Goal: Information Seeking & Learning: Find specific fact

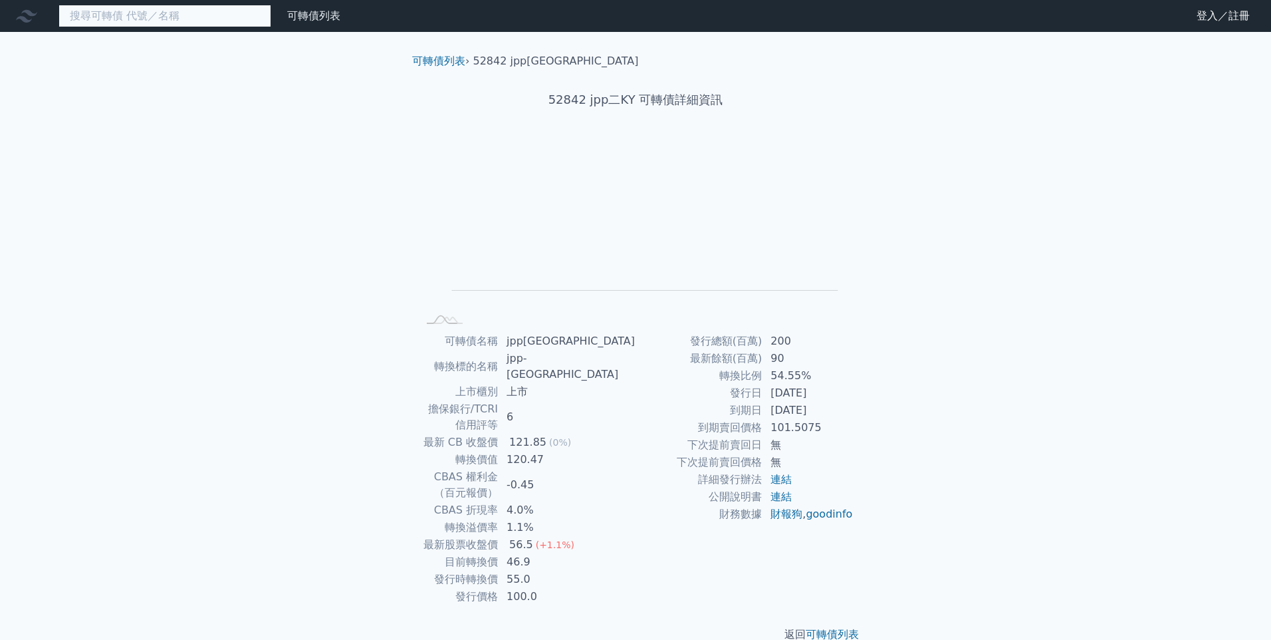
click at [102, 20] on input at bounding box center [165, 16] width 213 height 23
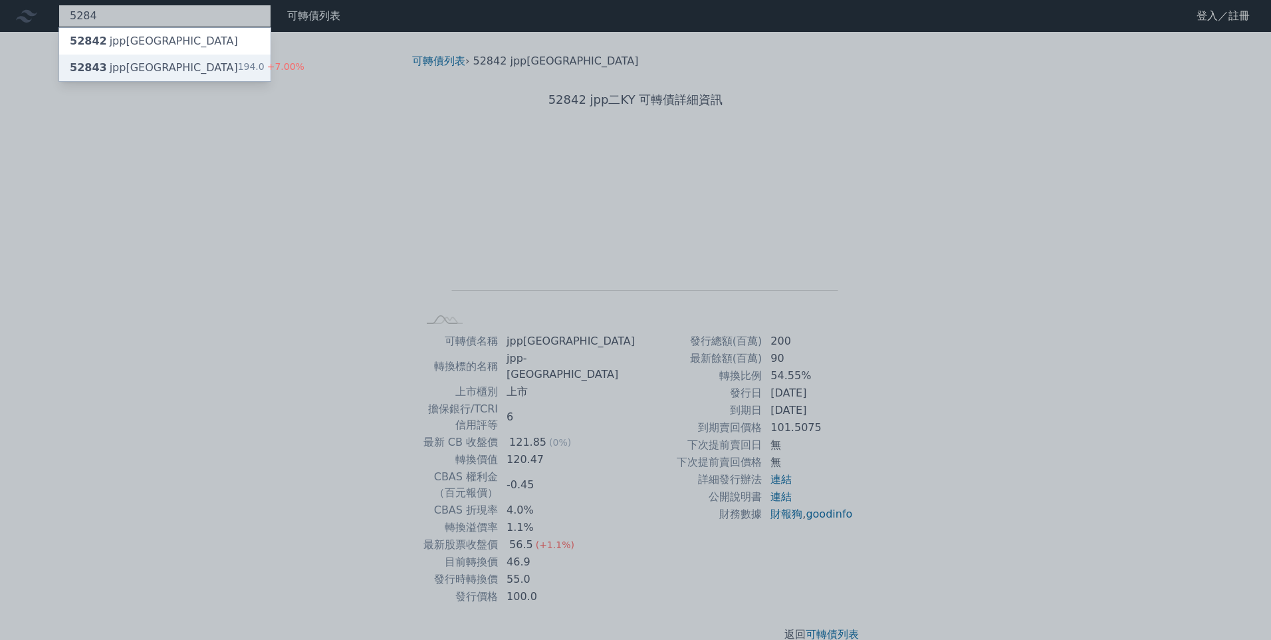
type input "5284"
click at [121, 66] on div "52843 jpp[GEOGRAPHIC_DATA]" at bounding box center [154, 68] width 168 height 16
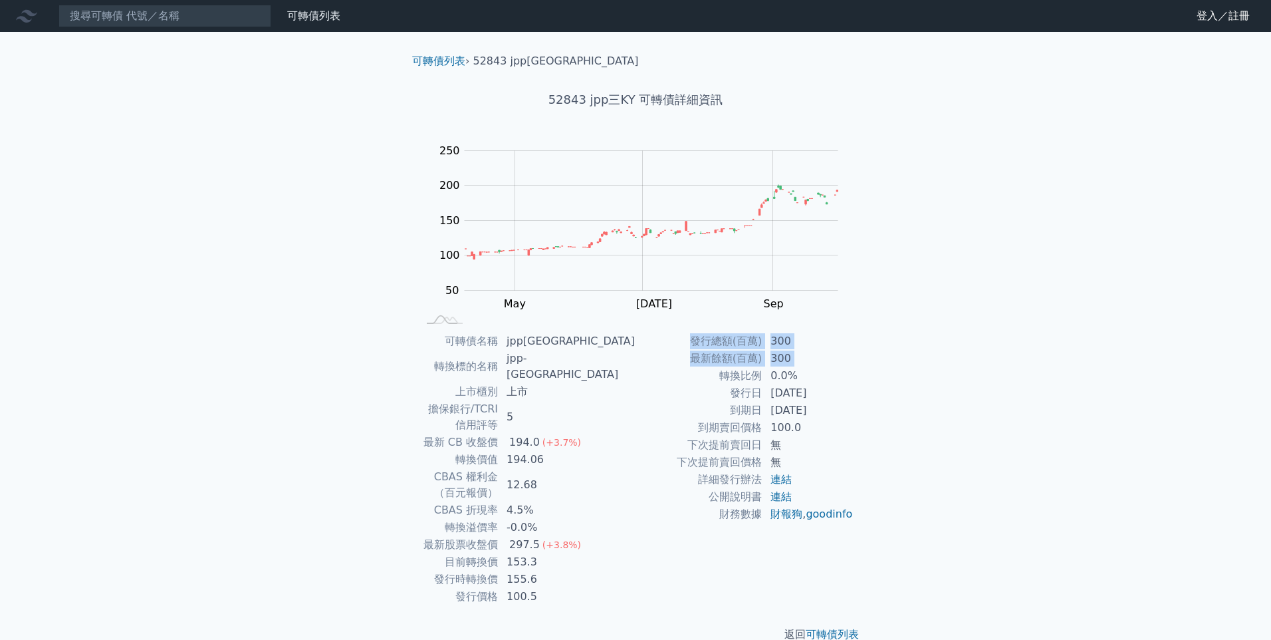
drag, startPoint x: 713, startPoint y: 375, endPoint x: 835, endPoint y: 546, distance: 209.8
click at [835, 546] on div "發行總額(百萬) 300 最新餘額(百萬) 300 轉換比例 0.0% 發行日 2024-11-04 到期日 2027-11-04 到期賣回價格 100.0 …" at bounding box center [745, 468] width 218 height 273
drag, startPoint x: 835, startPoint y: 546, endPoint x: 748, endPoint y: 486, distance: 105.7
click at [748, 486] on td "詳細發行辦法" at bounding box center [699, 479] width 127 height 17
drag, startPoint x: 691, startPoint y: 334, endPoint x: 816, endPoint y: 541, distance: 240.7
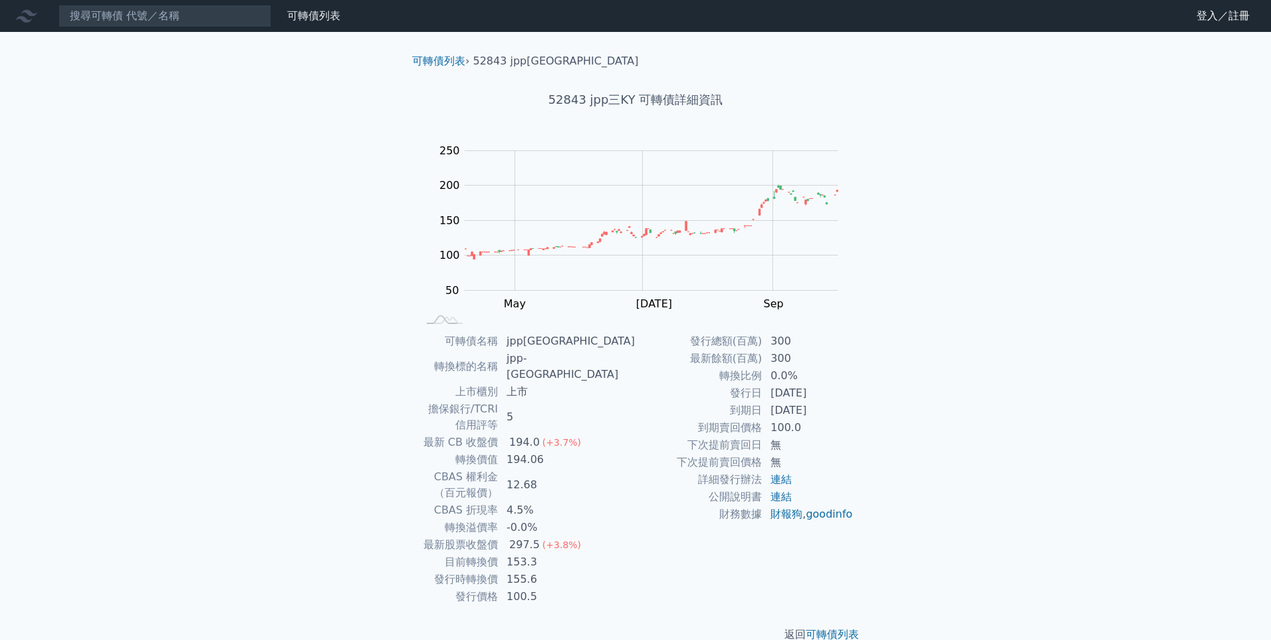
click at [816, 541] on div "發行總額(百萬) 300 最新餘額(百萬) 300 轉換比例 0.0% 發行日 2024-11-04 到期日 2027-11-04 到期賣回價格 100.0 …" at bounding box center [745, 468] width 218 height 273
drag, startPoint x: 816, startPoint y: 541, endPoint x: 749, endPoint y: 467, distance: 99.8
click at [749, 467] on td "下次提前賣回價格" at bounding box center [699, 461] width 127 height 17
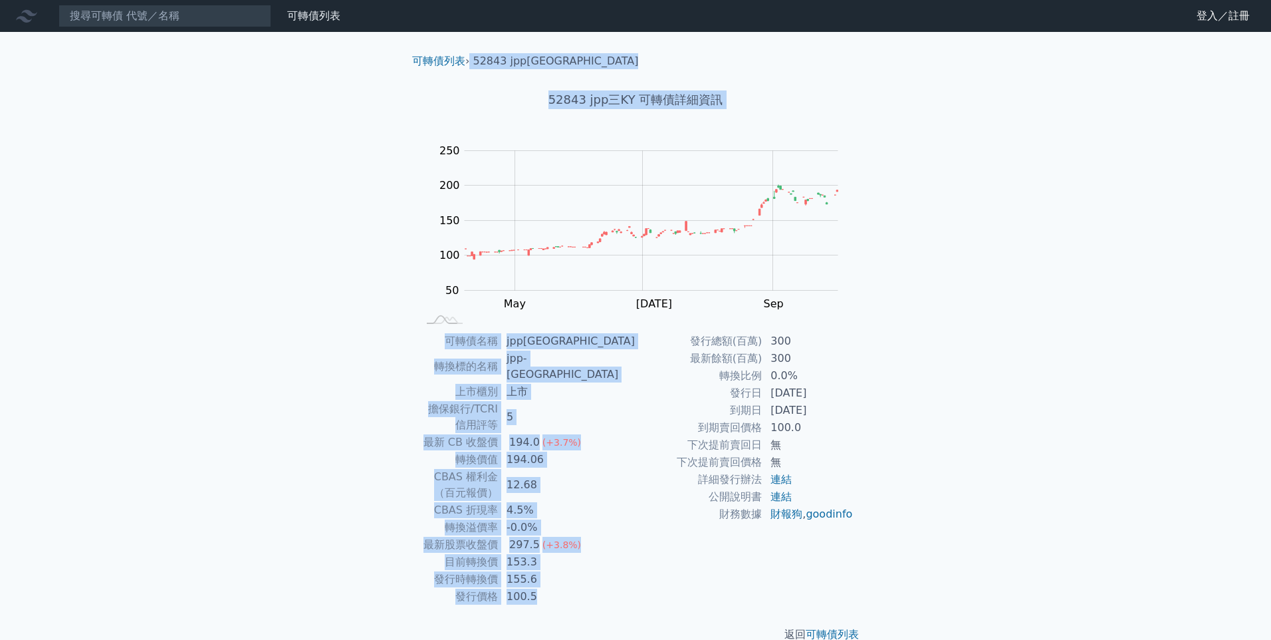
drag, startPoint x: 471, startPoint y: 62, endPoint x: 886, endPoint y: 545, distance: 636.5
click at [886, 545] on div "可轉債列表 › 52843 jpp[GEOGRAPHIC_DATA] 52843 jpp三KY 可轉債詳細資訊 Zoom Out 100 40 60 80 1…" at bounding box center [635, 348] width 511 height 632
click at [332, 406] on div "可轉債列表 財務數據 可轉債列表 財務數據 登入／註冊 登入／註冊 可轉債列表 › 52843 jpp[GEOGRAPHIC_DATA] 52843 jpp三…" at bounding box center [635, 332] width 1271 height 664
